Goal: Task Accomplishment & Management: Use online tool/utility

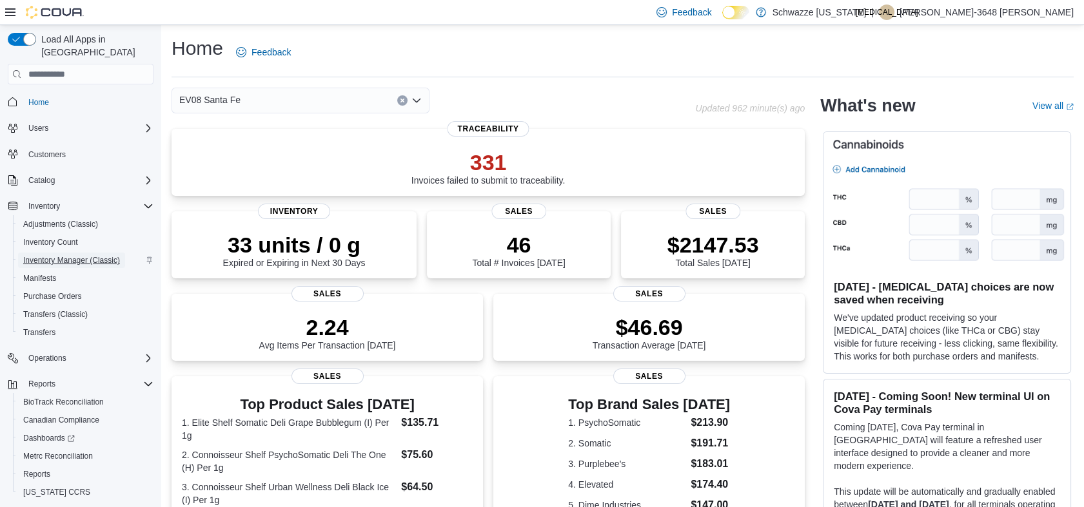
click at [82, 255] on span "Inventory Manager (Classic)" at bounding box center [71, 260] width 97 height 10
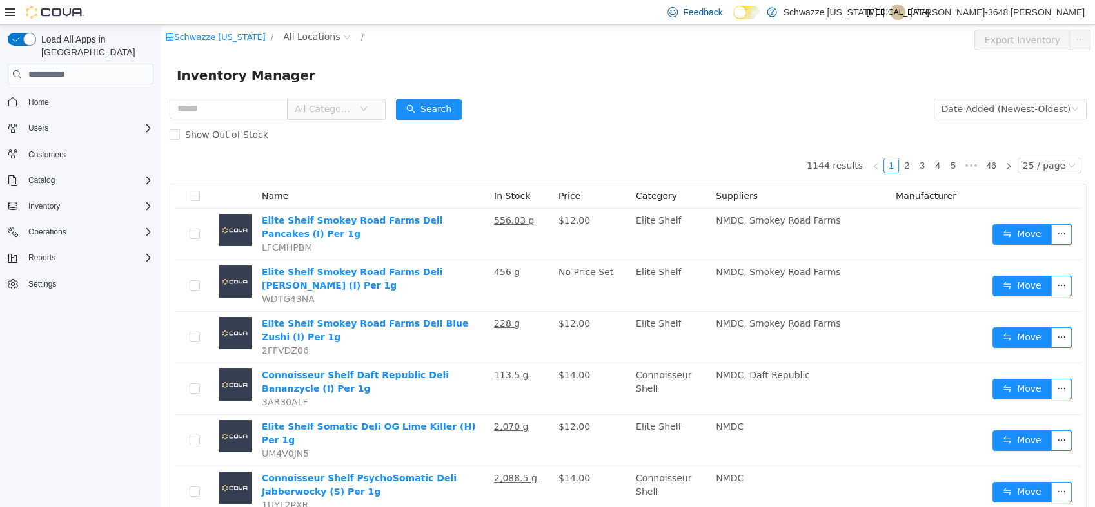
click at [289, 46] on div "Schwazze New Mexico / All Locations /" at bounding box center [551, 40] width 770 height 21
drag, startPoint x: 290, startPoint y: 36, endPoint x: 285, endPoint y: 45, distance: 10.4
click at [290, 37] on span "All Locations" at bounding box center [311, 37] width 57 height 14
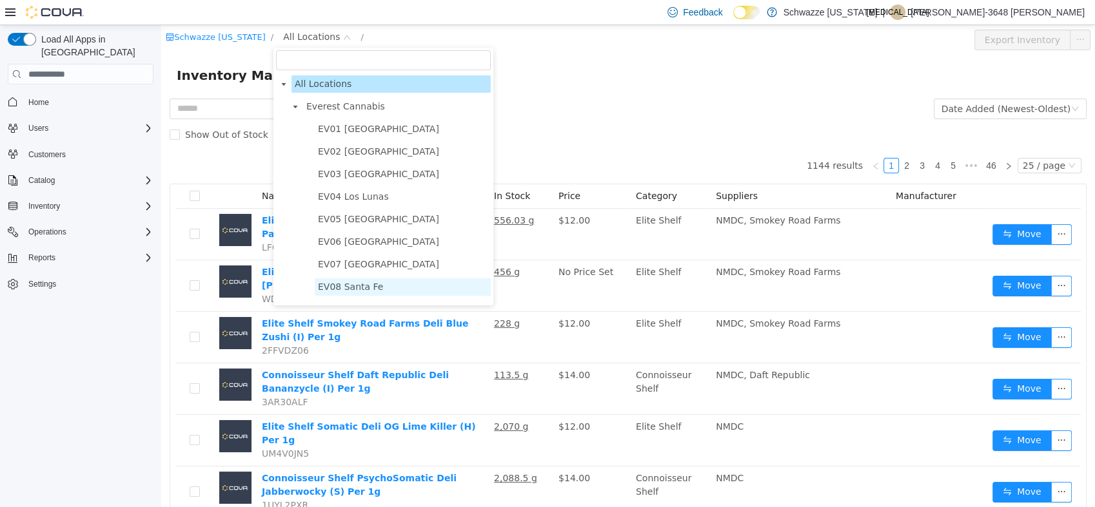
click at [335, 281] on span "EV08 Santa Fe" at bounding box center [403, 286] width 176 height 17
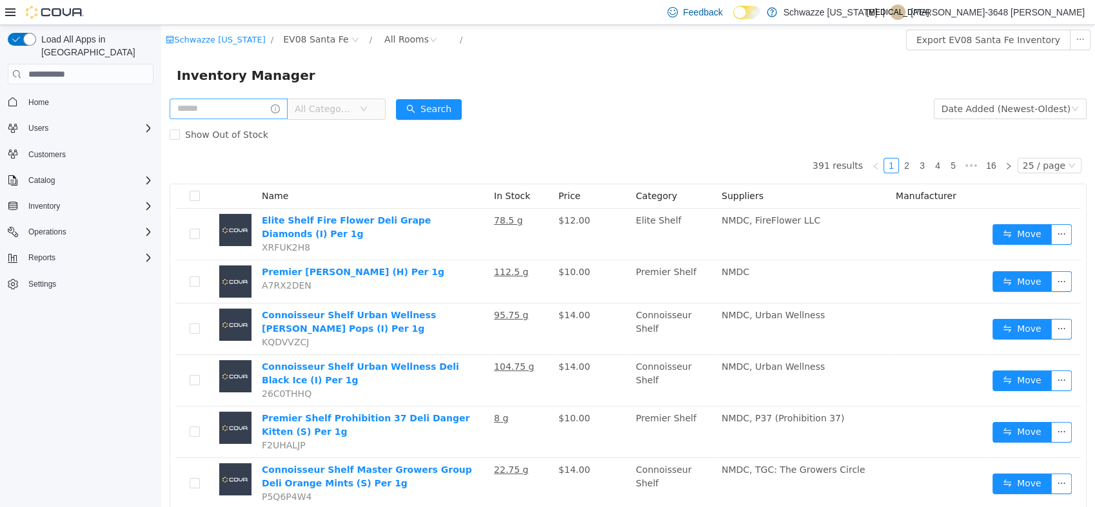
click at [235, 101] on div "All Categories" at bounding box center [278, 109] width 216 height 26
click at [234, 106] on input "text" at bounding box center [229, 109] width 118 height 21
type input "**"
click at [442, 112] on button "Search" at bounding box center [441, 109] width 66 height 21
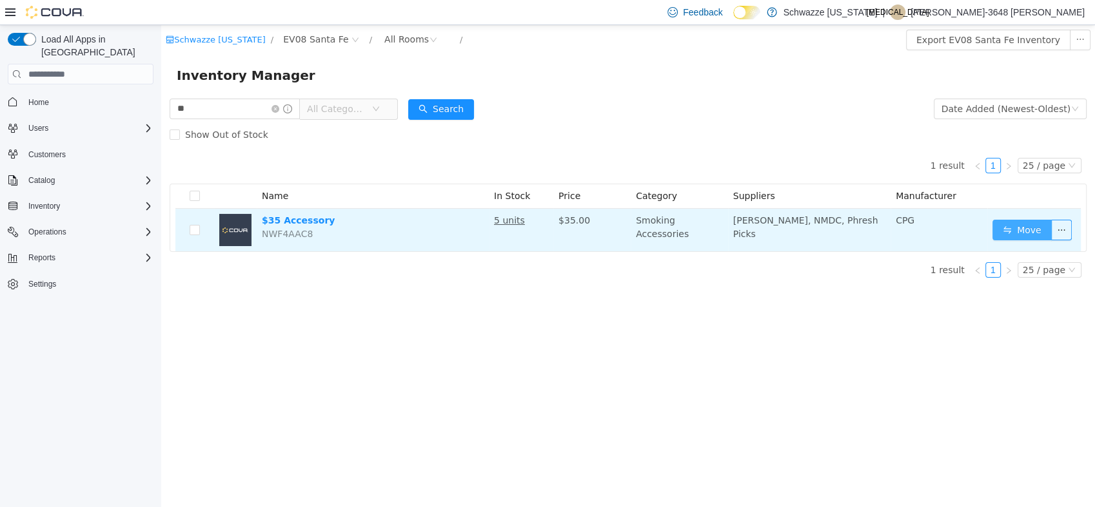
click at [1011, 235] on button "Move" at bounding box center [1021, 230] width 59 height 21
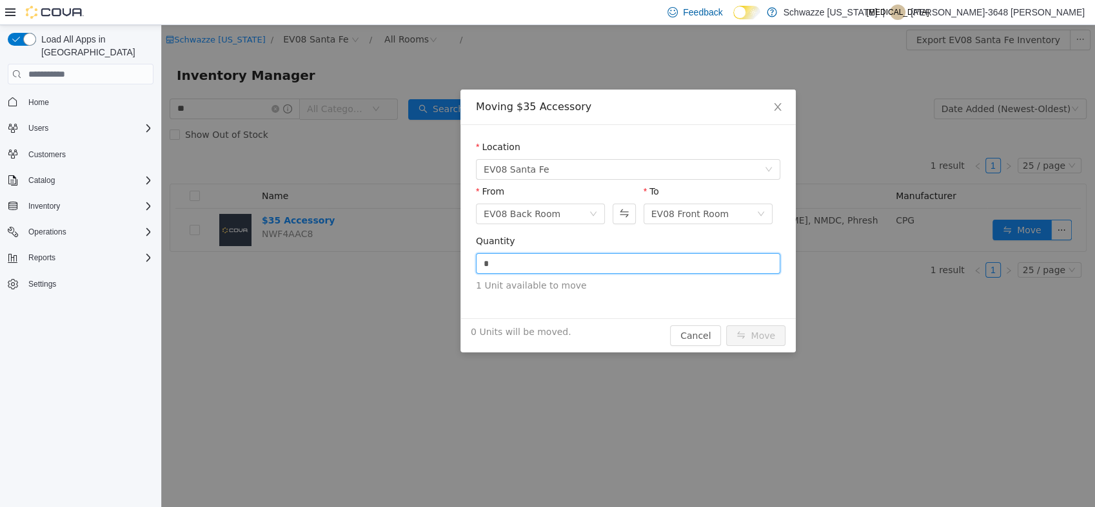
drag, startPoint x: 602, startPoint y: 269, endPoint x: 366, endPoint y: 270, distance: 235.9
click at [371, 272] on div "Moving $35 Accessory Location EV08 Santa Fe From EV08 Back Room To EV08 Front R…" at bounding box center [627, 266] width 933 height 482
type input "*"
click at [777, 331] on button "Move" at bounding box center [755, 336] width 59 height 21
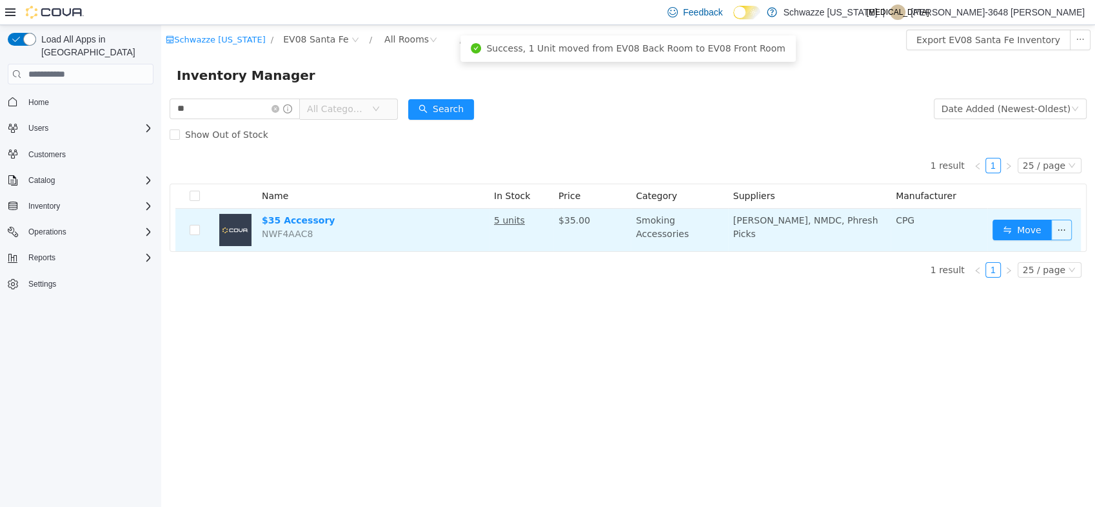
click at [1057, 235] on button "button" at bounding box center [1061, 230] width 21 height 21
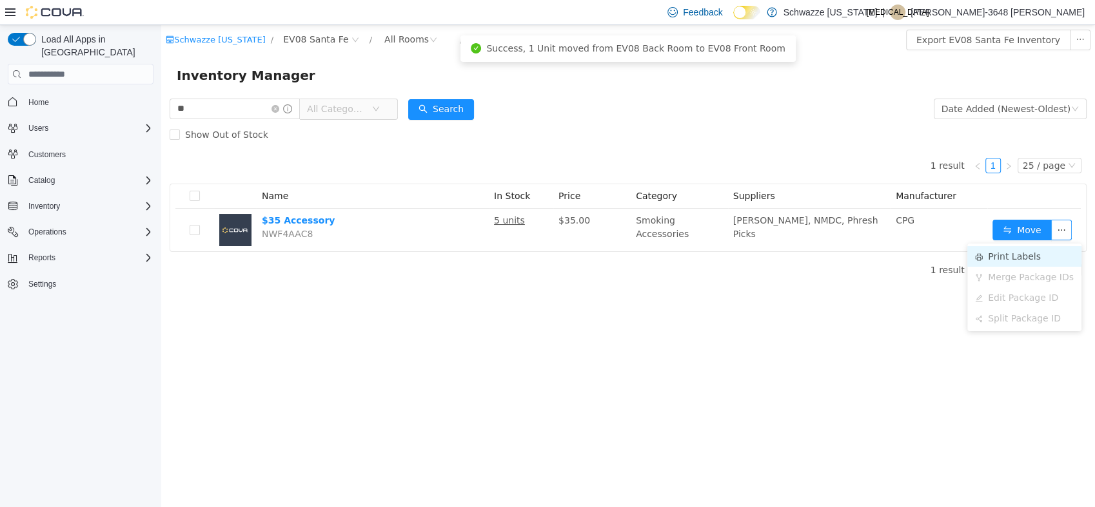
click at [1006, 257] on li "Print Labels" at bounding box center [1024, 256] width 114 height 21
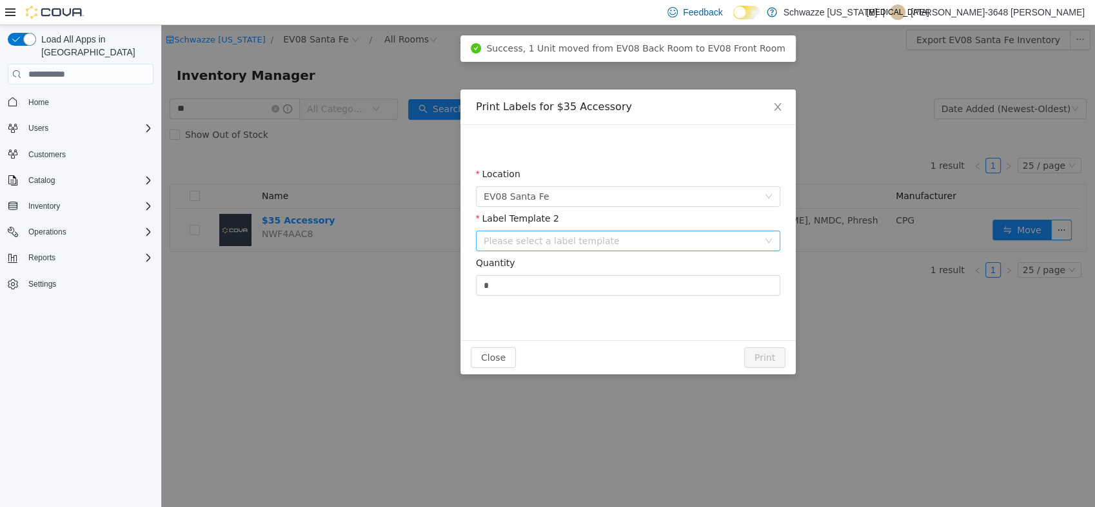
click at [572, 240] on div "Please select a label template" at bounding box center [620, 241] width 275 height 13
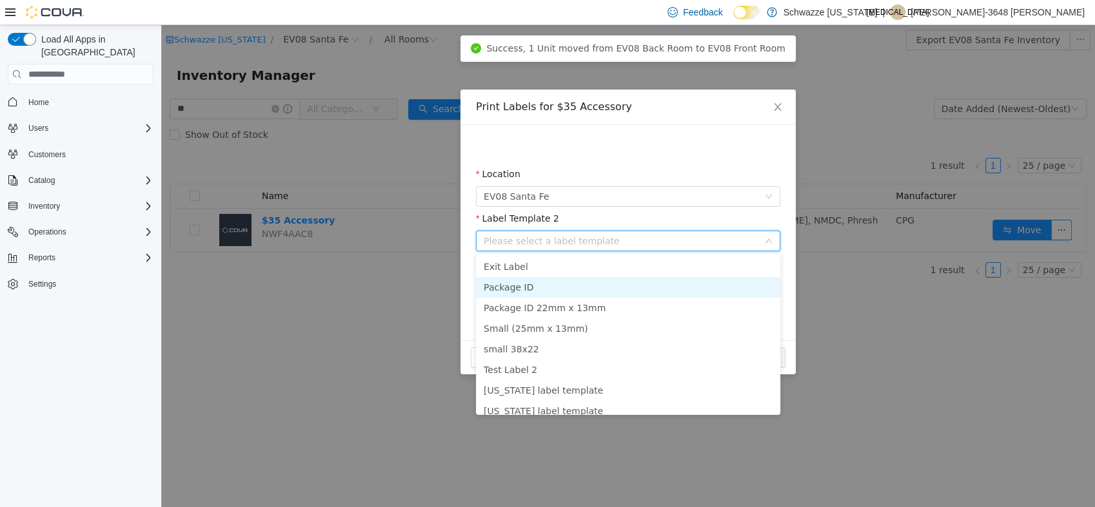
click at [579, 288] on li "Package ID" at bounding box center [628, 287] width 304 height 21
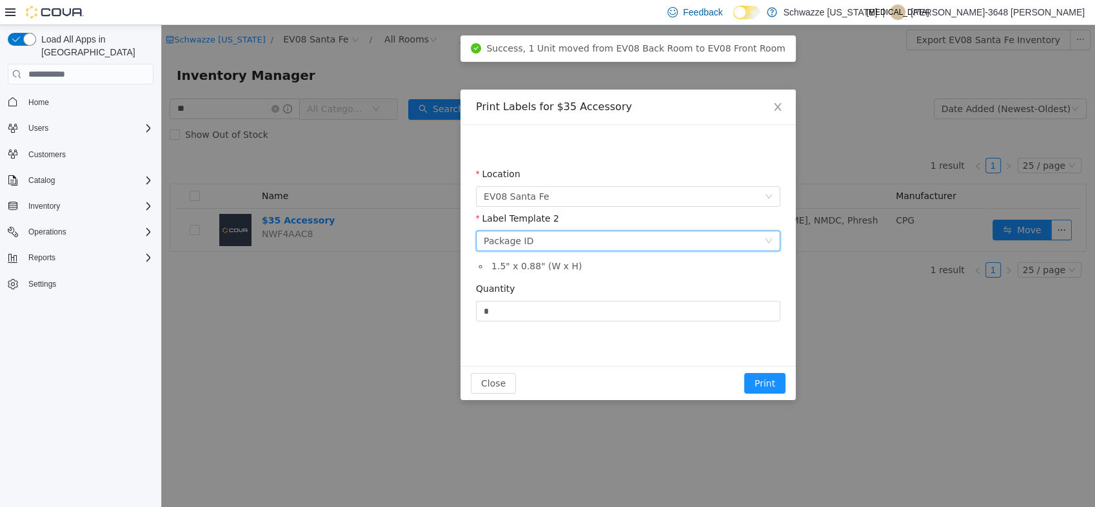
click at [596, 246] on div "Please select a label template Package ID" at bounding box center [623, 240] width 280 height 19
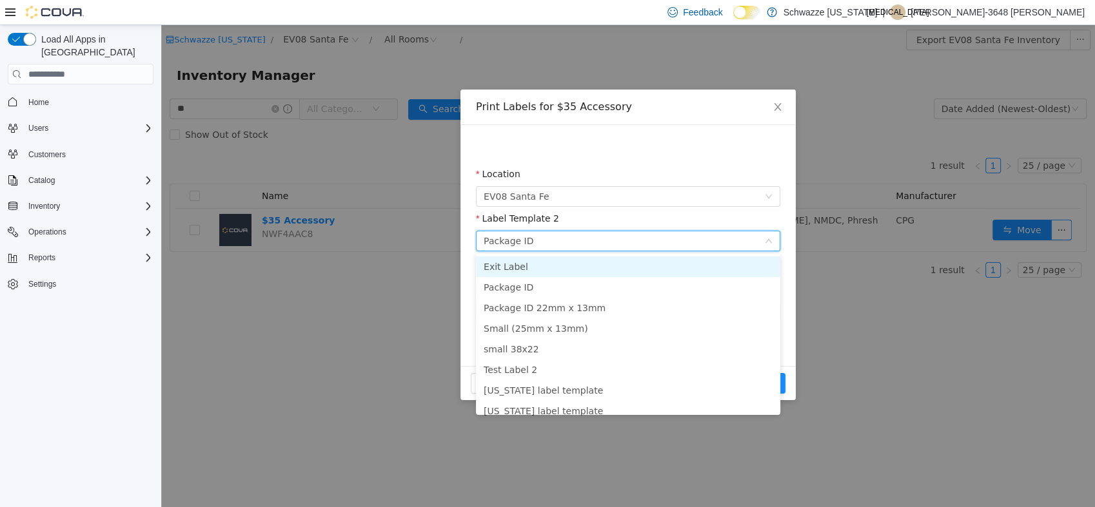
click at [590, 269] on li "Exit Label" at bounding box center [628, 267] width 304 height 21
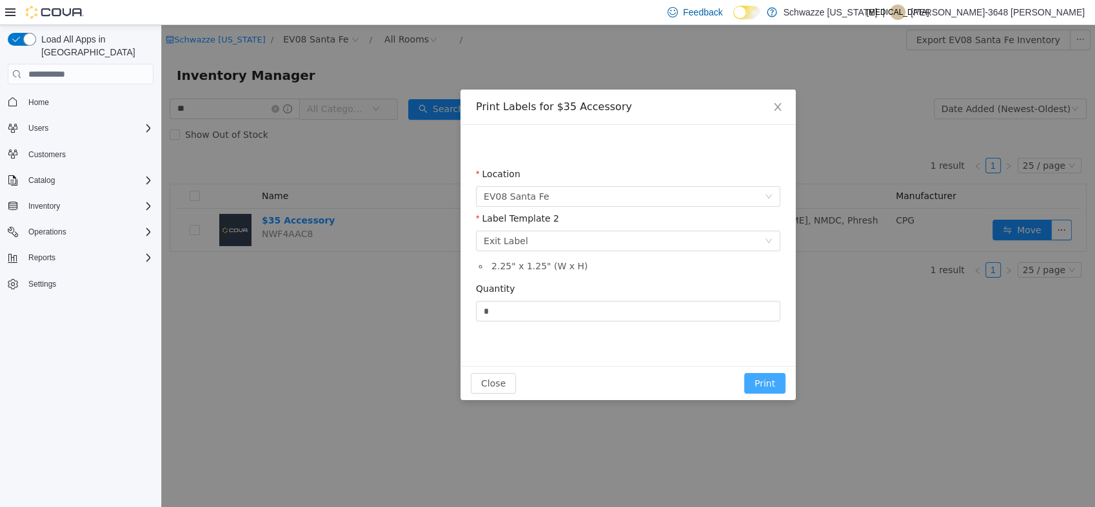
drag, startPoint x: 764, startPoint y: 380, endPoint x: 779, endPoint y: 384, distance: 16.1
click at [764, 380] on button "Print" at bounding box center [764, 383] width 41 height 21
click at [675, 235] on div "Please select a label template Exit Label" at bounding box center [623, 240] width 280 height 19
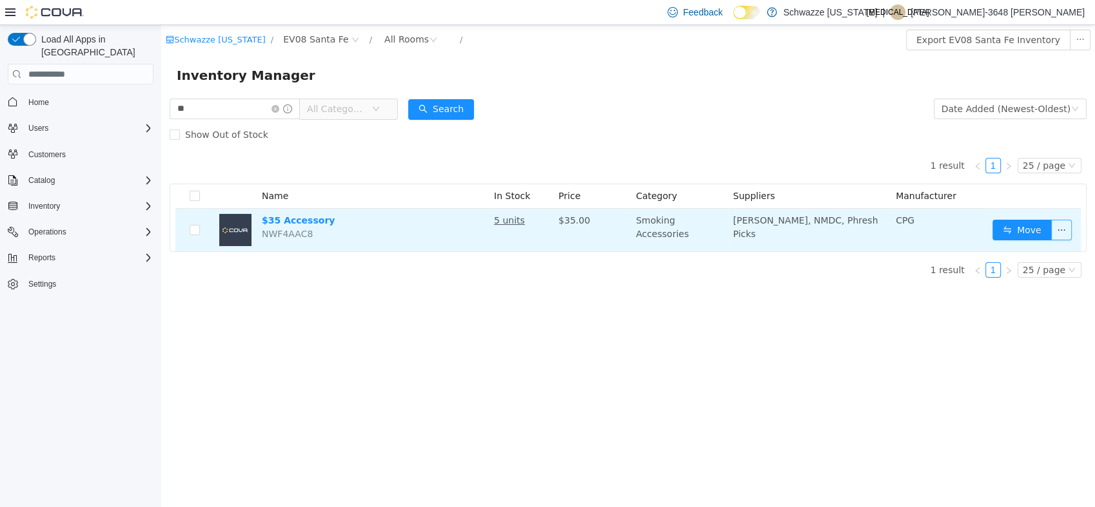
click at [1060, 237] on button "button" at bounding box center [1061, 230] width 21 height 21
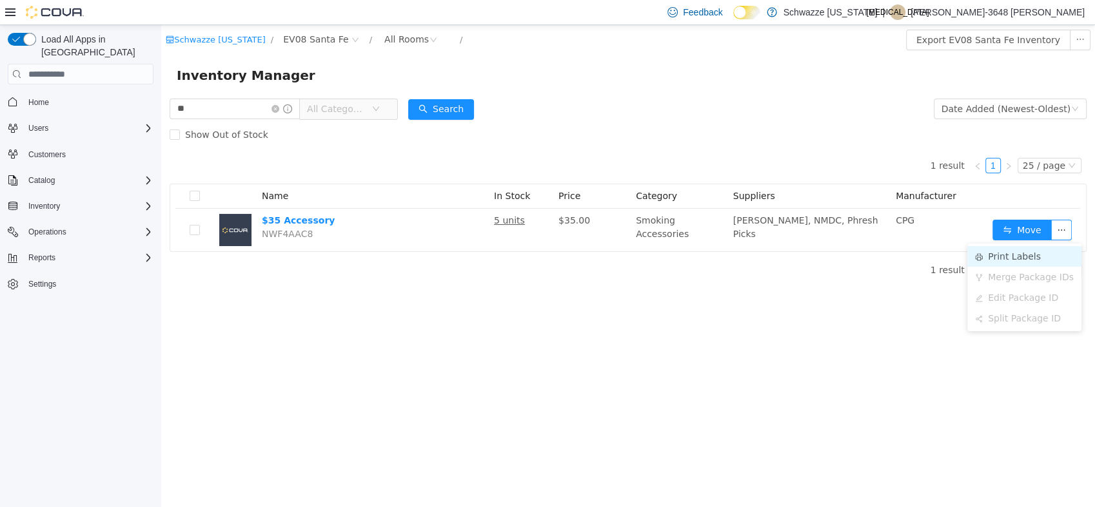
click at [1026, 261] on li "Print Labels" at bounding box center [1024, 256] width 114 height 21
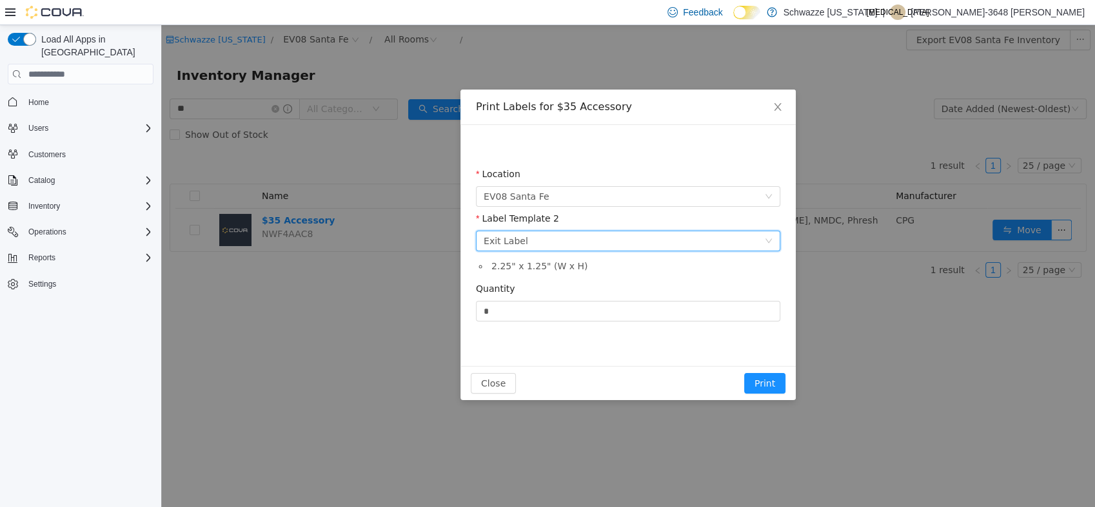
click at [636, 235] on div "Please select a label template Exit Label" at bounding box center [623, 240] width 280 height 19
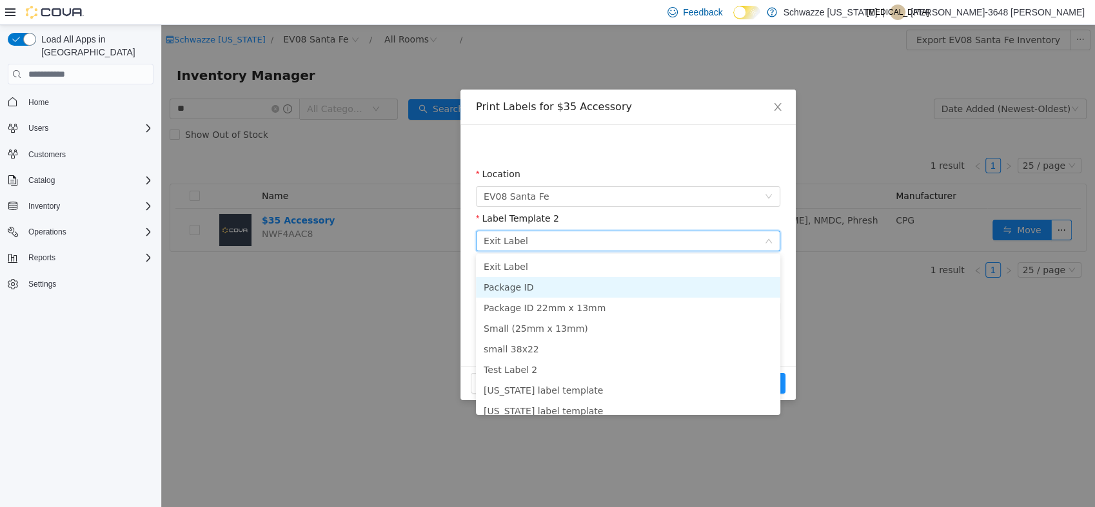
click at [624, 283] on li "Package ID" at bounding box center [628, 287] width 304 height 21
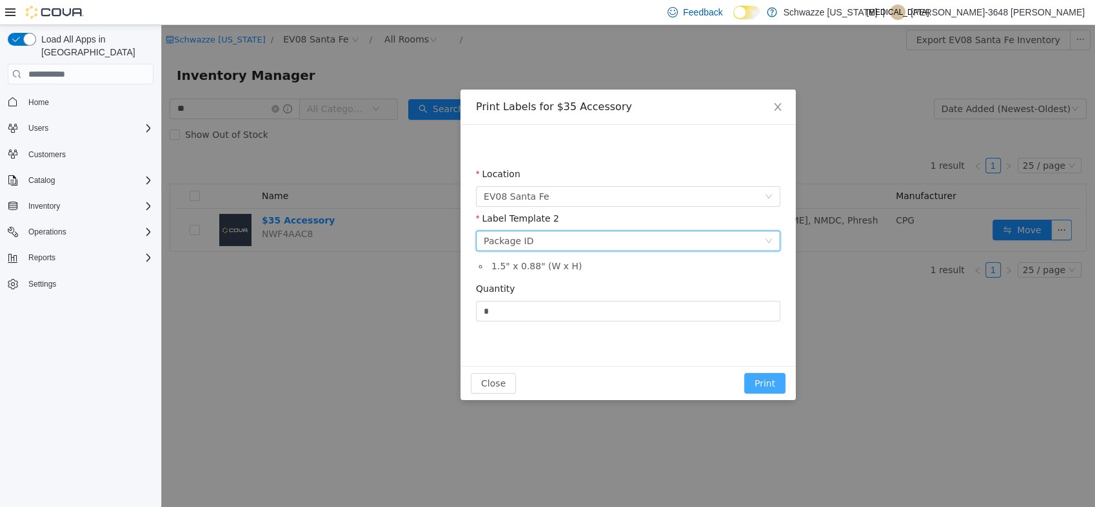
click at [769, 380] on button "Print" at bounding box center [764, 383] width 41 height 21
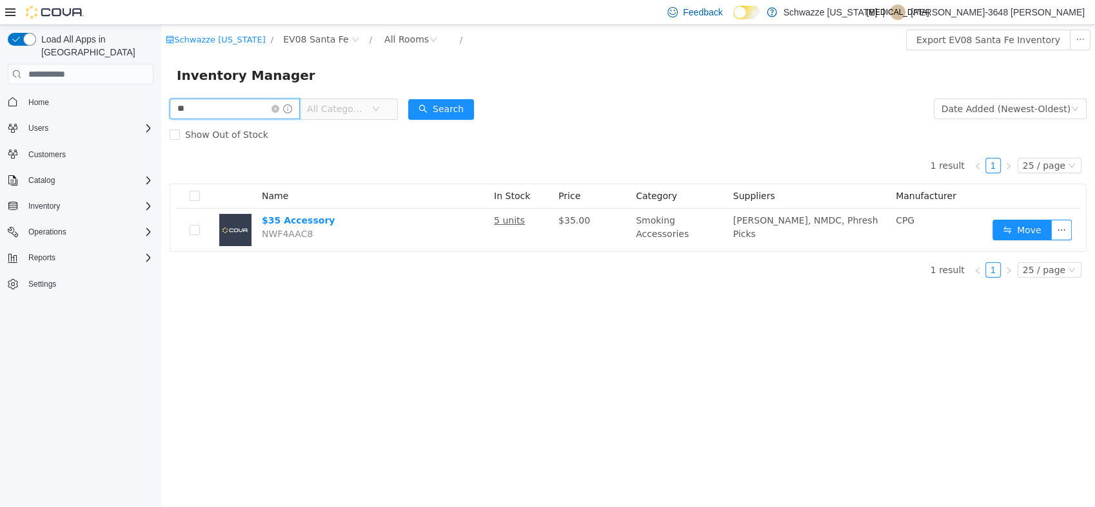
drag, startPoint x: 160, startPoint y: 116, endPoint x: 141, endPoint y: 116, distance: 18.7
click at [161, 116] on html "Schwazze New Mexico / EV08 Santa Fe / All Rooms / Export EV08 Santa Fe Inventor…" at bounding box center [627, 266] width 933 height 482
type input "*"
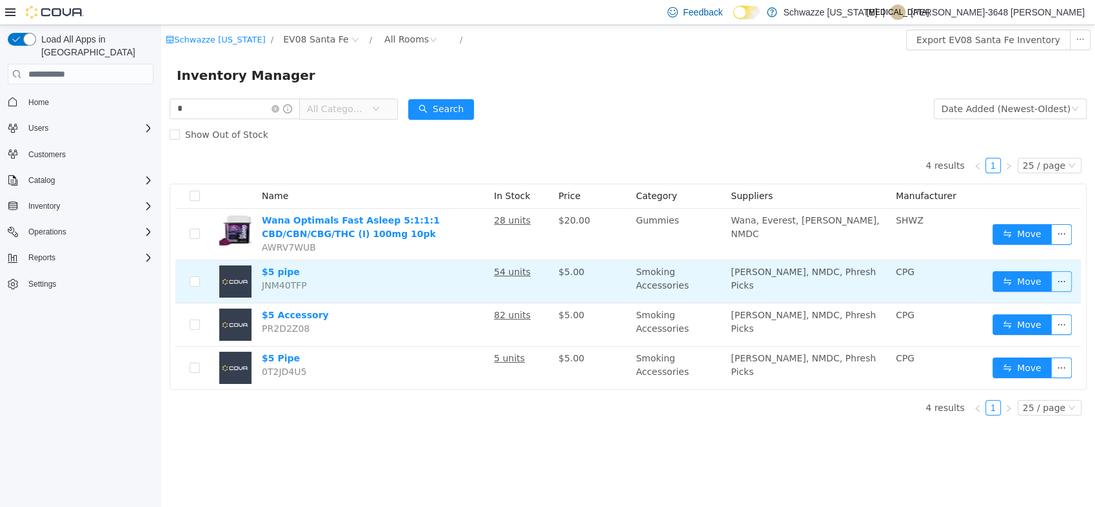
click at [1057, 282] on button "button" at bounding box center [1061, 281] width 21 height 21
click at [1030, 282] on button "Move" at bounding box center [1021, 281] width 59 height 21
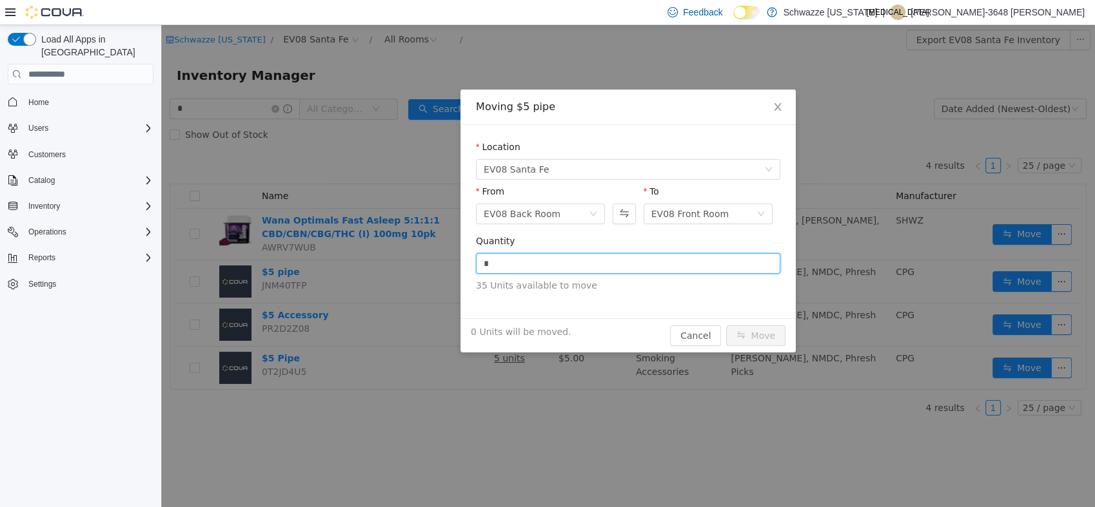
drag, startPoint x: 536, startPoint y: 260, endPoint x: 456, endPoint y: 254, distance: 80.2
click at [458, 255] on div "Moving $5 pipe Location EV08 Santa Fe From EV08 Back Room To EV08 Front Room Qu…" at bounding box center [627, 266] width 933 height 482
type input "**"
click at [777, 340] on button "Move" at bounding box center [755, 336] width 59 height 21
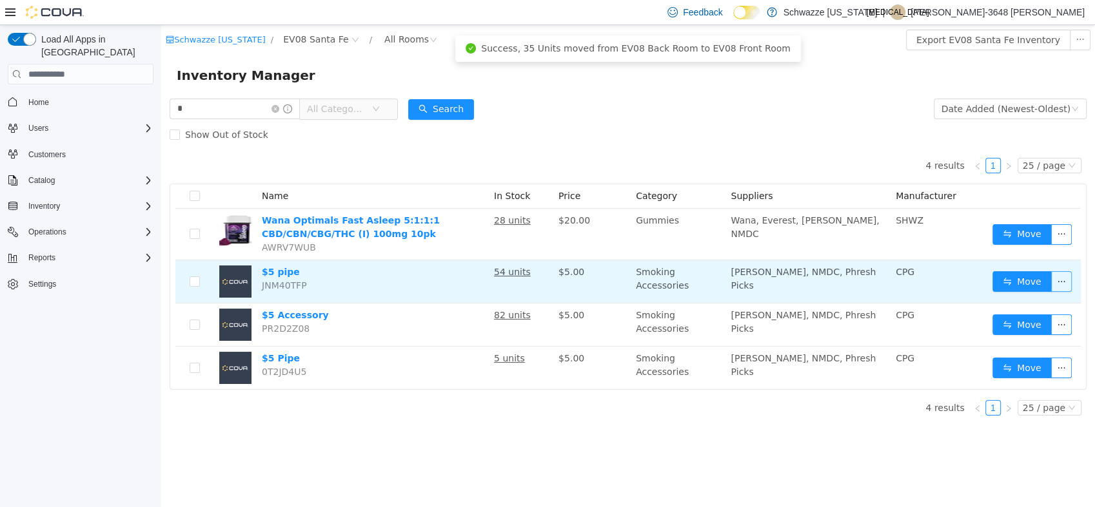
click at [1058, 281] on button "button" at bounding box center [1061, 281] width 21 height 21
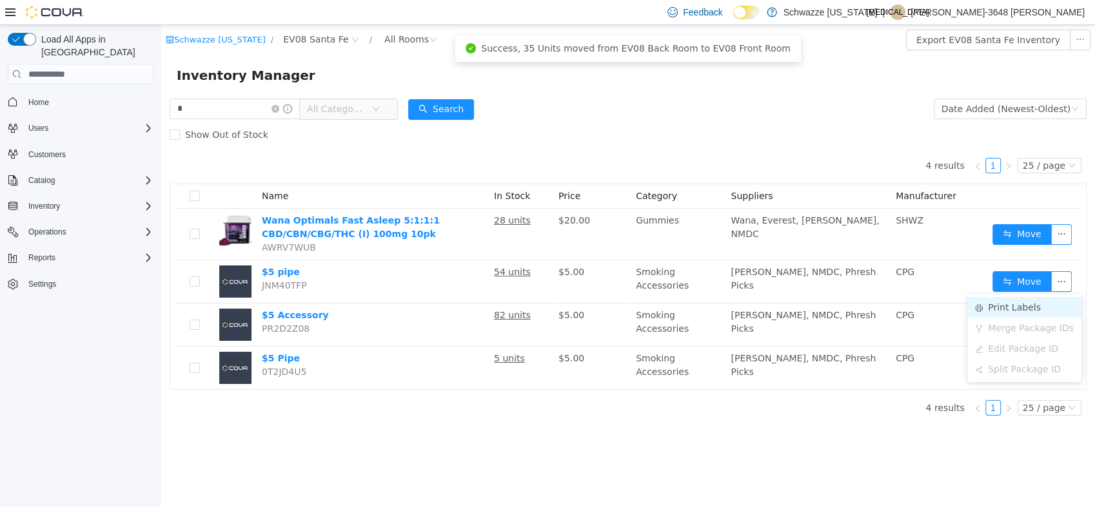
click at [1031, 307] on li "Print Labels" at bounding box center [1024, 307] width 114 height 21
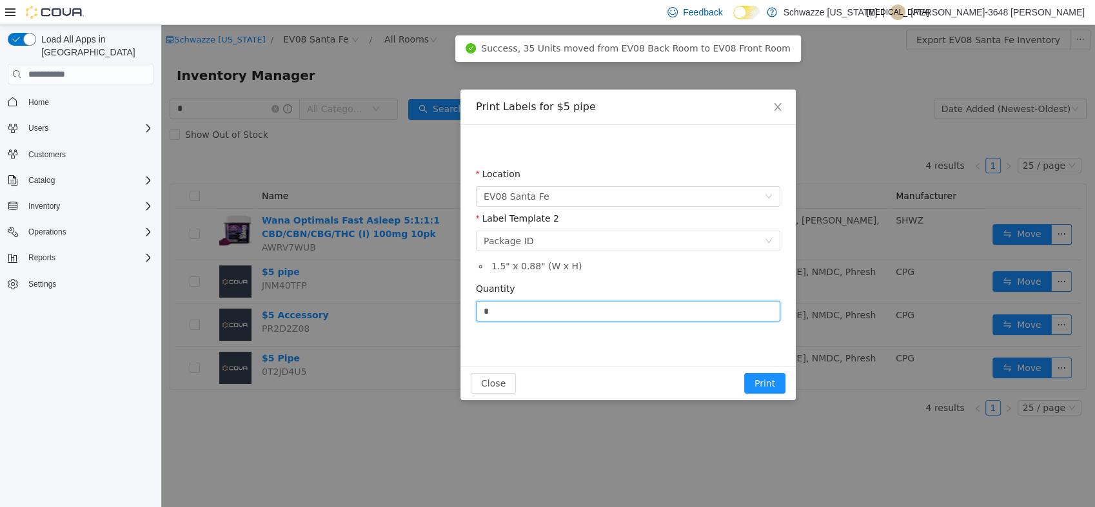
drag, startPoint x: 577, startPoint y: 316, endPoint x: 120, endPoint y: 318, distance: 457.0
click at [161, 318] on html "Schwazze New Mexico / EV08 Santa Fe / All Rooms / Export EV08 Santa Fe Inventor…" at bounding box center [627, 266] width 933 height 482
type input "**"
click at [744, 373] on button "Print" at bounding box center [764, 383] width 41 height 21
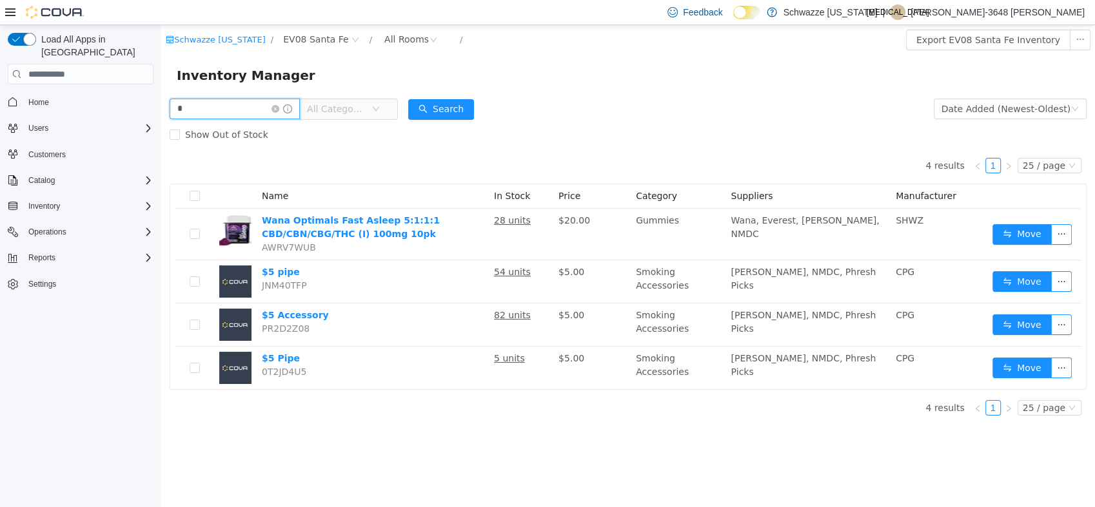
drag, startPoint x: 194, startPoint y: 112, endPoint x: -3, endPoint y: 106, distance: 197.3
click at [161, 106] on html "Schwazze New Mexico / EV08 Santa Fe / All Rooms / Export EV08 Santa Fe Inventor…" at bounding box center [627, 266] width 933 height 482
type input "**"
click at [484, 109] on form "** All Categories Date Added (Newest-Oldest) Search Show Out of Stock" at bounding box center [628, 122] width 917 height 52
click at [465, 106] on button "Search" at bounding box center [441, 109] width 66 height 21
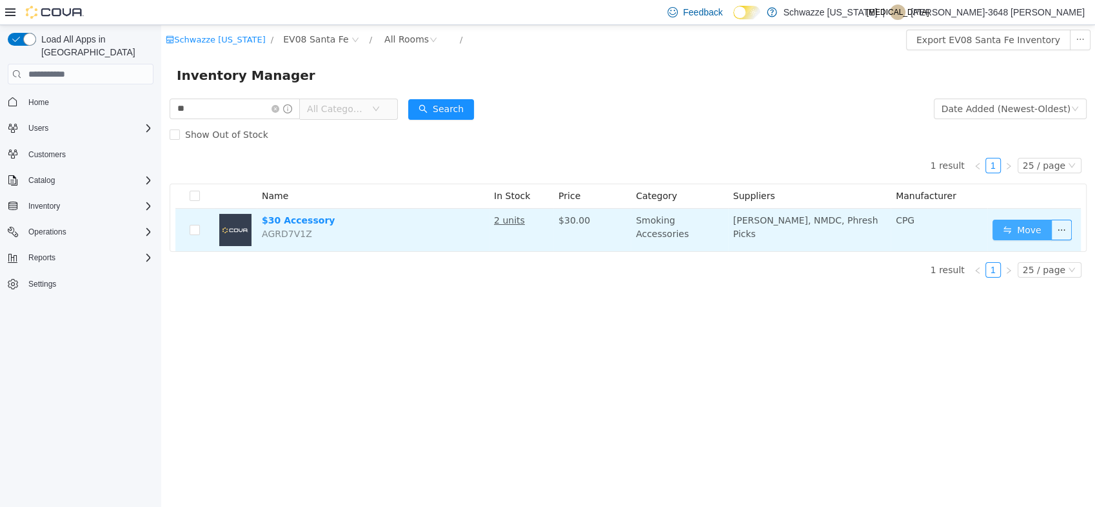
click at [1010, 224] on button "Move" at bounding box center [1021, 230] width 59 height 21
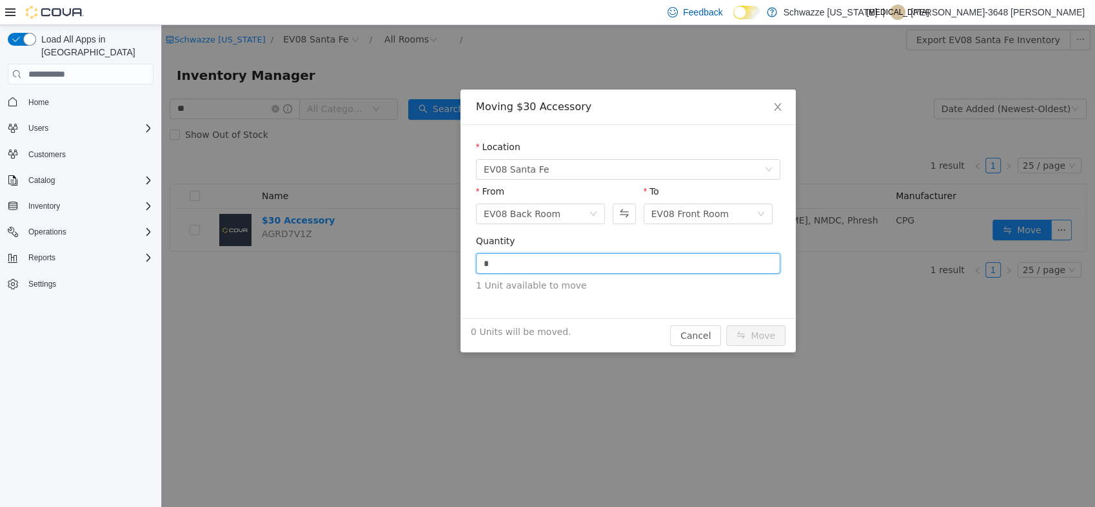
drag, startPoint x: 679, startPoint y: 261, endPoint x: 315, endPoint y: 205, distance: 368.5
click at [315, 228] on div "Moving $30 Accessory Location EV08 Santa Fe From EV08 Back Room To EV08 Front R…" at bounding box center [627, 266] width 933 height 482
type input "*"
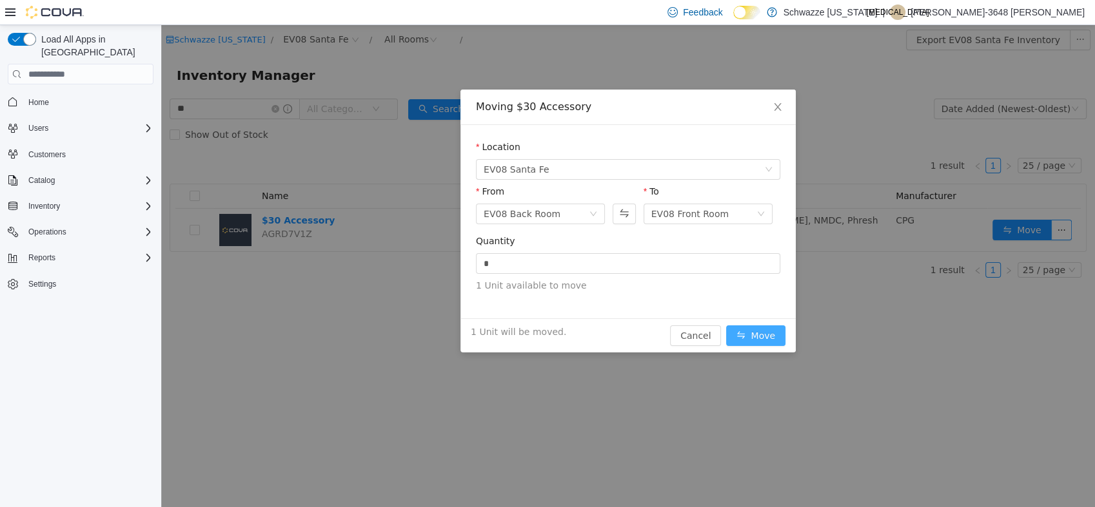
click at [768, 339] on button "Move" at bounding box center [755, 336] width 59 height 21
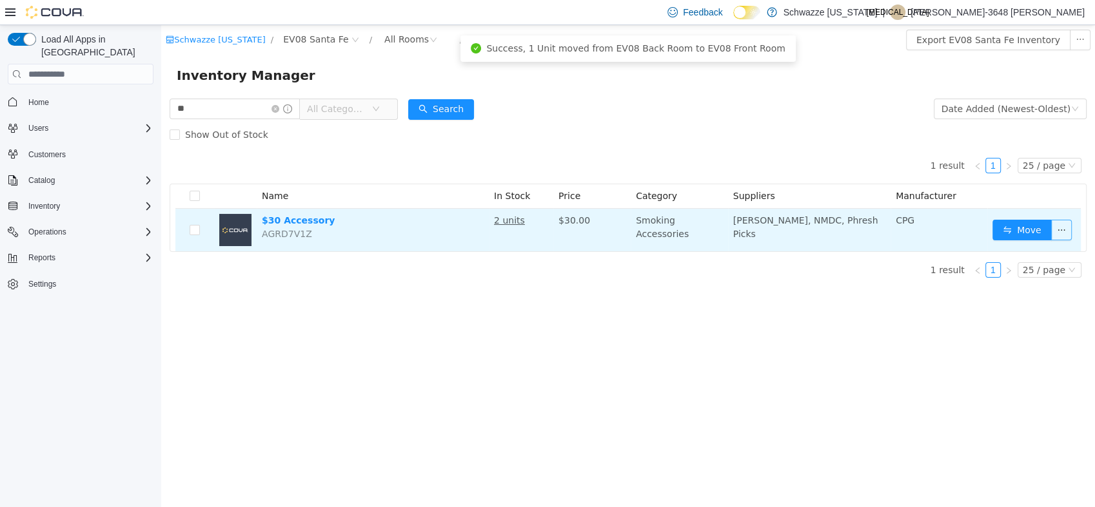
click at [1064, 228] on button "button" at bounding box center [1061, 230] width 21 height 21
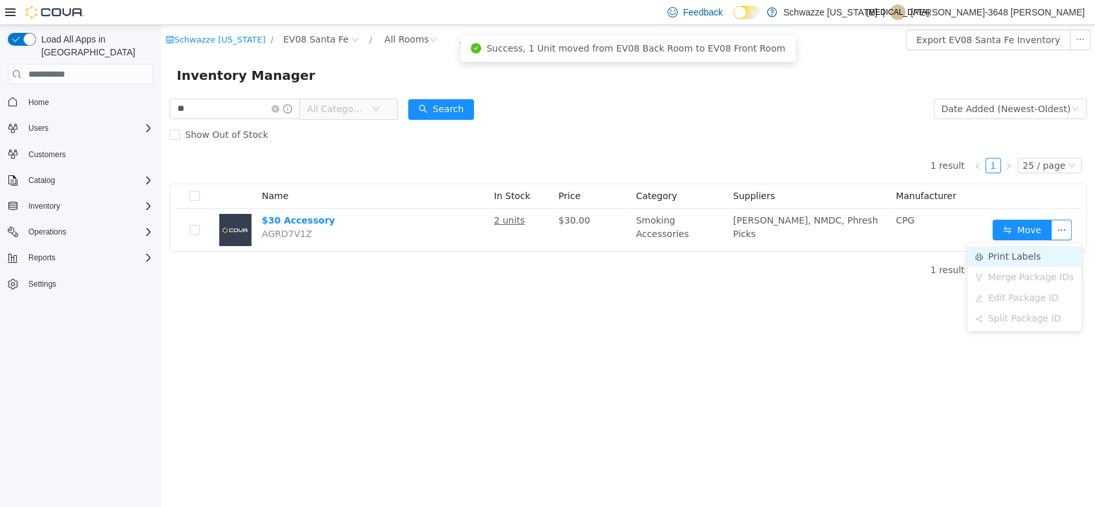
click at [991, 261] on li "Print Labels" at bounding box center [1024, 256] width 114 height 21
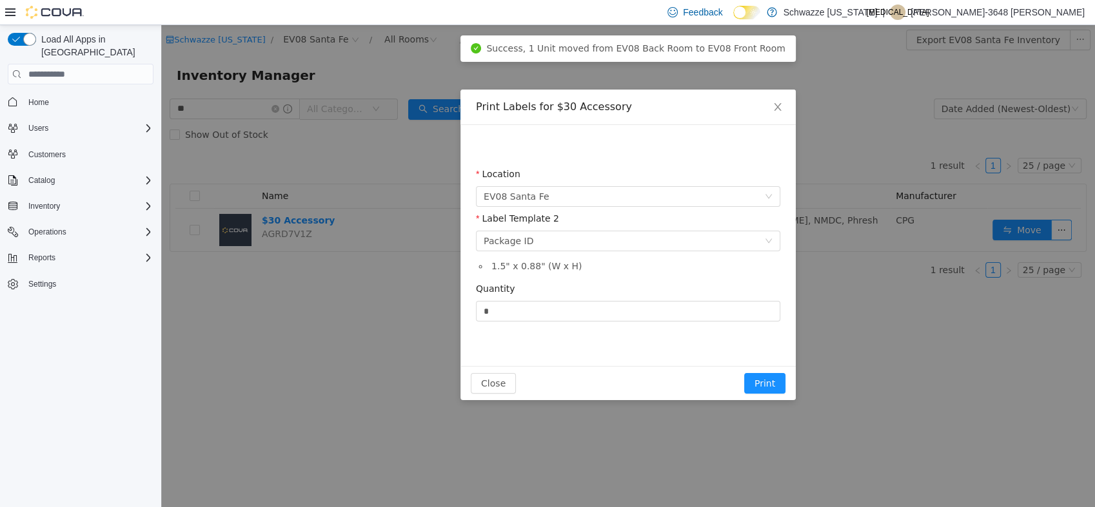
click at [754, 364] on div "Location EV08 Santa Fe Label Template 2 Please select a label template Package …" at bounding box center [627, 245] width 335 height 241
click at [755, 381] on button "Print" at bounding box center [764, 383] width 41 height 21
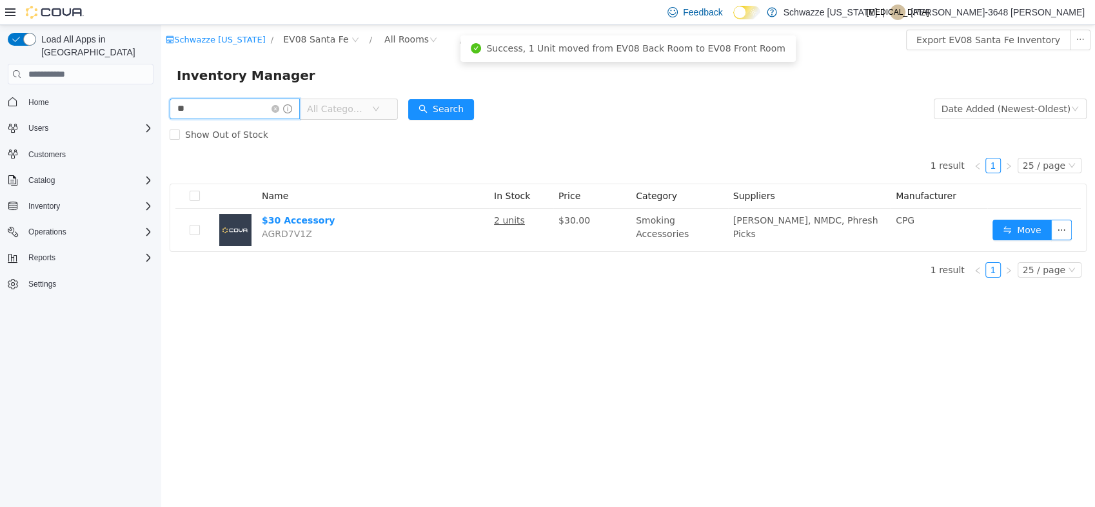
drag, startPoint x: 238, startPoint y: 102, endPoint x: 47, endPoint y: 97, distance: 191.5
click at [161, 97] on html "Schwazze New Mexico / EV08 Santa Fe / All Rooms / Export EV08 Santa Fe Inventor…" at bounding box center [627, 266] width 933 height 482
type input "**"
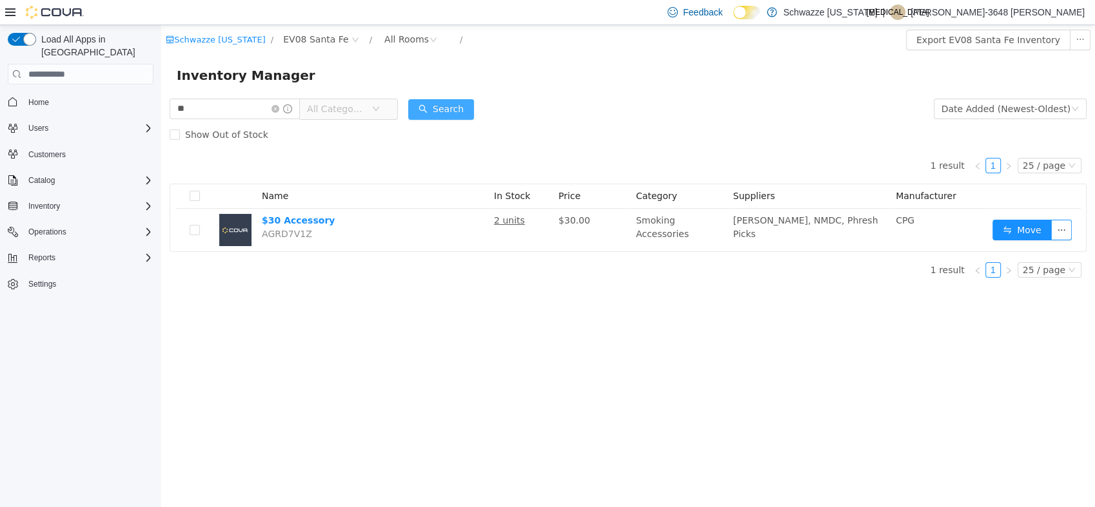
click at [448, 112] on button "Search" at bounding box center [441, 109] width 66 height 21
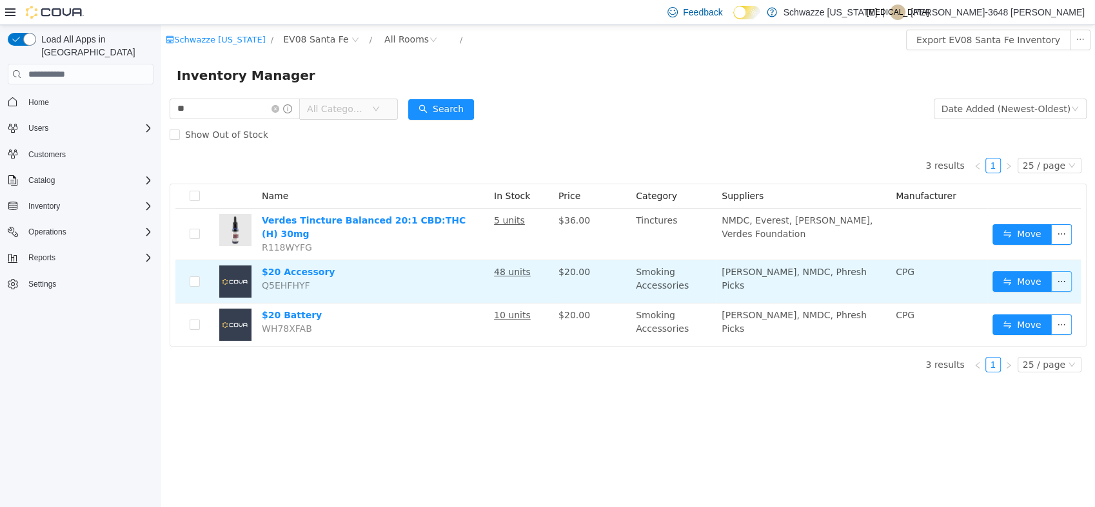
click at [1056, 271] on button "button" at bounding box center [1061, 281] width 21 height 21
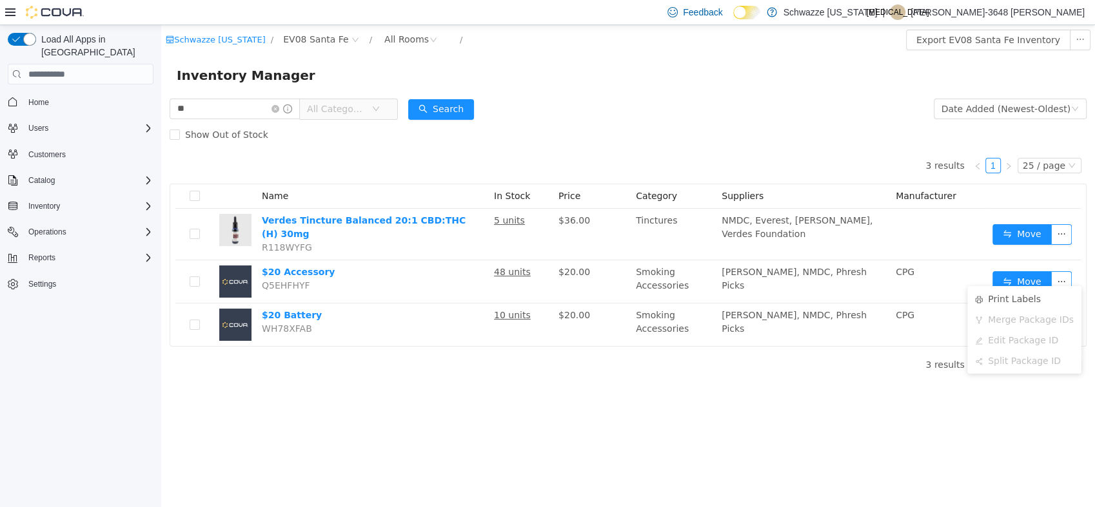
drag, startPoint x: 852, startPoint y: 369, endPoint x: 875, endPoint y: 367, distance: 23.3
click at [853, 370] on div "3 results 1 25 / page Name In Stock Price Category Suppliers Manufacturer Verde…" at bounding box center [628, 265] width 917 height 235
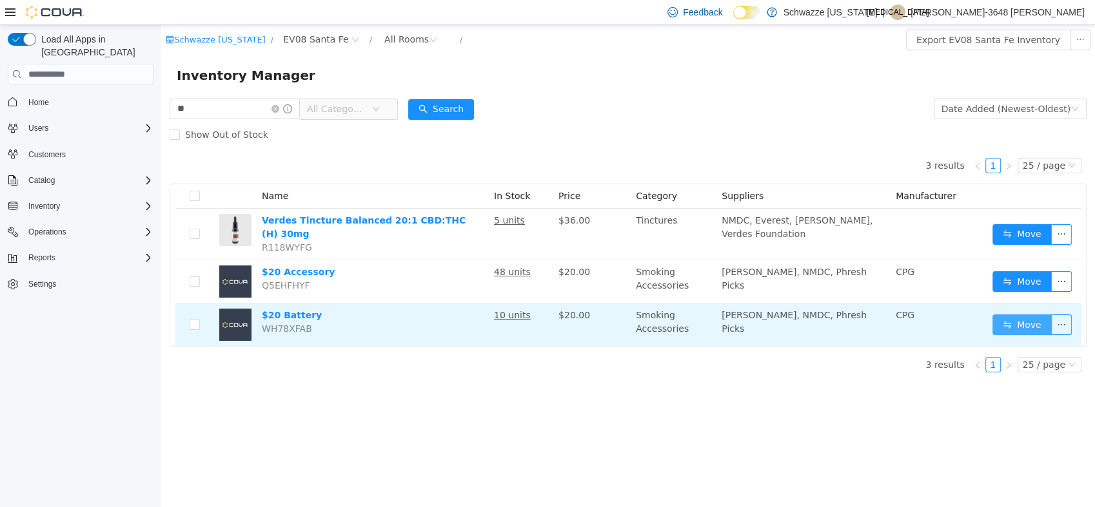
click at [1017, 318] on button "Move" at bounding box center [1021, 325] width 59 height 21
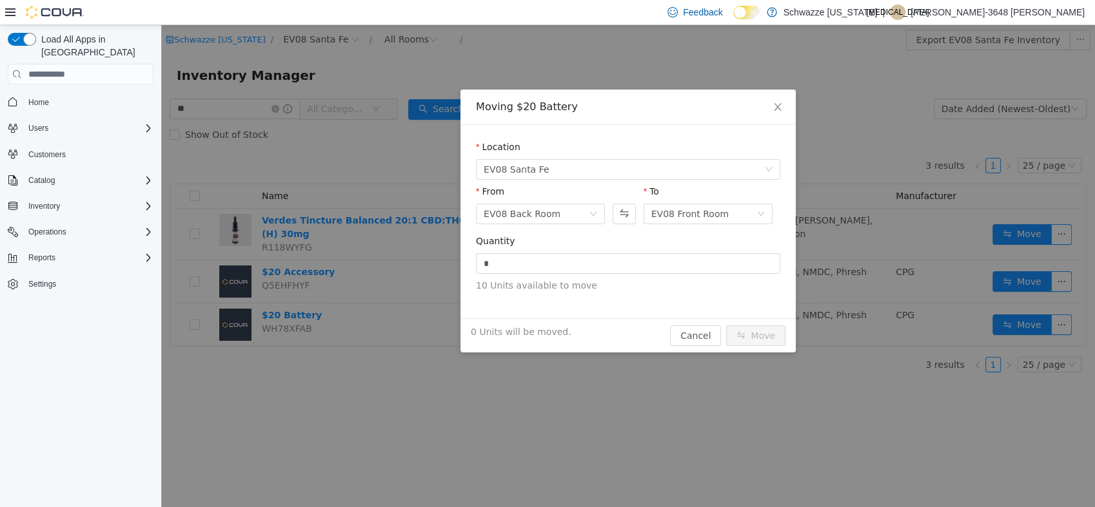
drag, startPoint x: 610, startPoint y: 260, endPoint x: 404, endPoint y: 249, distance: 205.9
click at [413, 252] on div "Moving $20 Battery Location EV08 Santa Fe From EV08 Back Room To EV08 Front Roo…" at bounding box center [627, 266] width 933 height 482
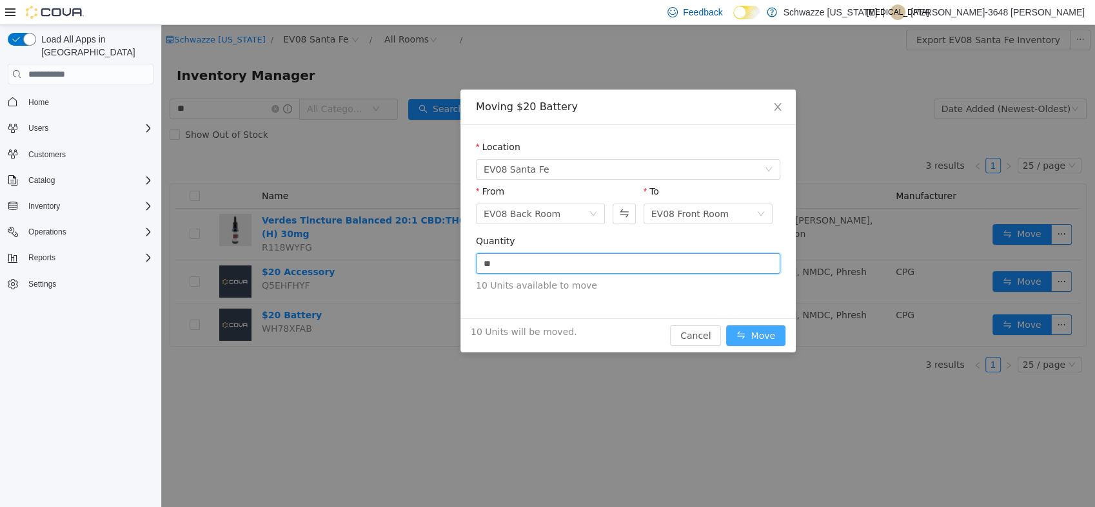
type input "**"
click at [758, 335] on button "Move" at bounding box center [755, 336] width 59 height 21
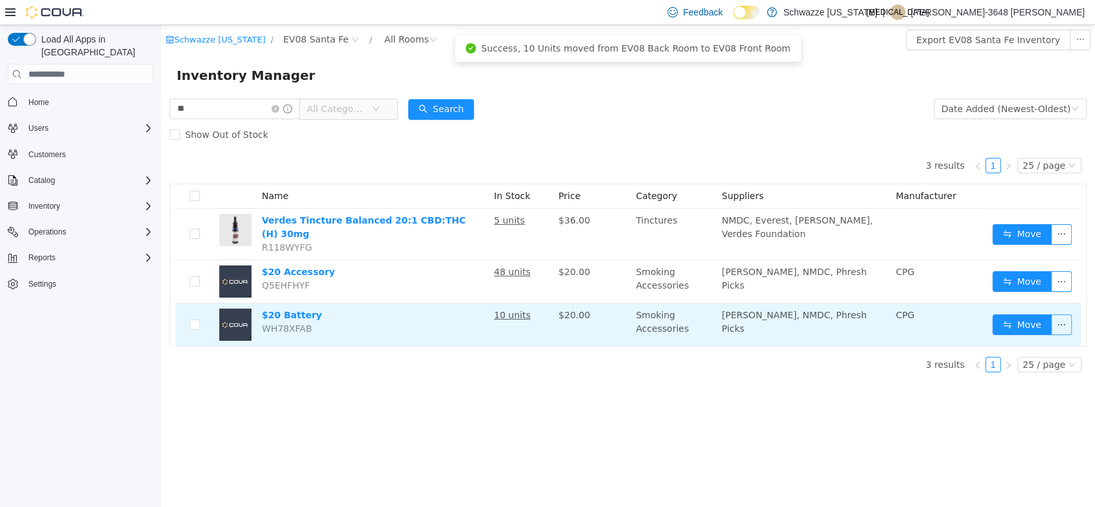
click at [1056, 322] on button "button" at bounding box center [1061, 325] width 21 height 21
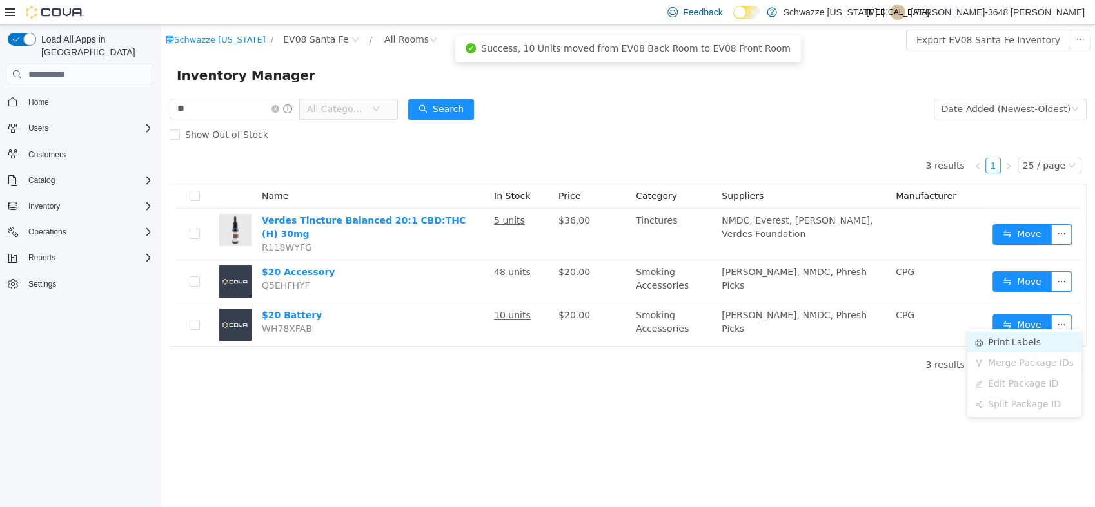
click at [981, 345] on icon "icon: printer" at bounding box center [979, 343] width 8 height 8
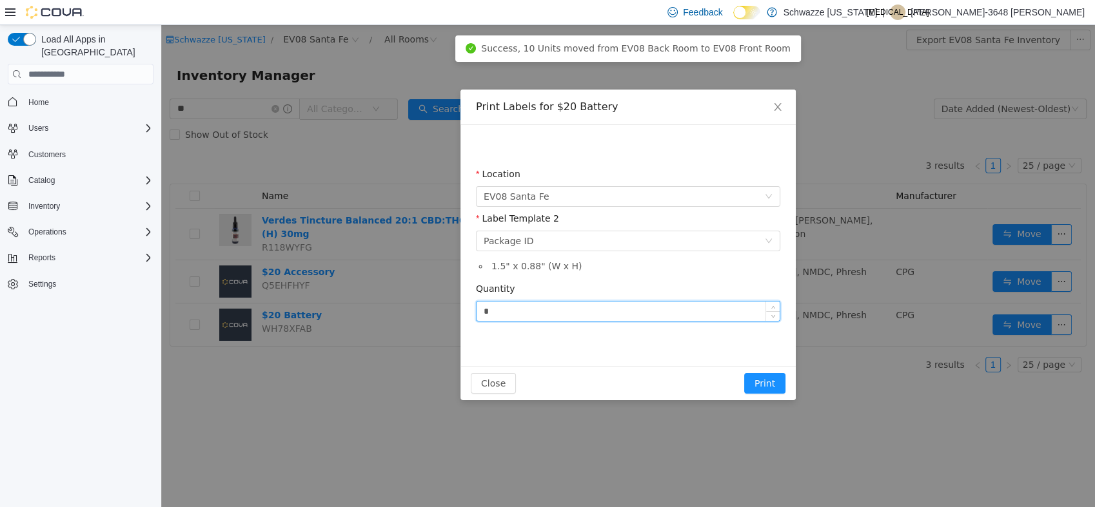
click at [631, 315] on input "*" at bounding box center [627, 311] width 303 height 19
type input "**"
click at [768, 380] on button "Print" at bounding box center [764, 383] width 41 height 21
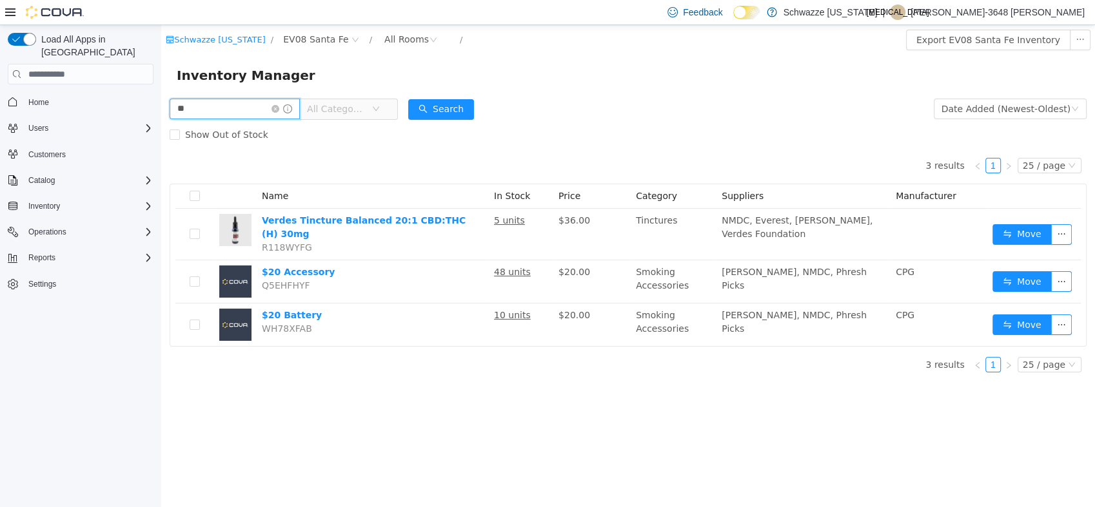
drag, startPoint x: 146, startPoint y: 113, endPoint x: 104, endPoint y: 117, distance: 41.4
click at [161, 117] on html "Schwazze New Mexico / EV08 Santa Fe / All Rooms / Export EV08 Santa Fe Inventor…" at bounding box center [627, 266] width 933 height 482
type input "**"
click at [454, 148] on div "3 results 1 25 / page Name In Stock Price Category Suppliers Manufacturer Verde…" at bounding box center [628, 247] width 917 height 199
